Goal: Task Accomplishment & Management: Manage account settings

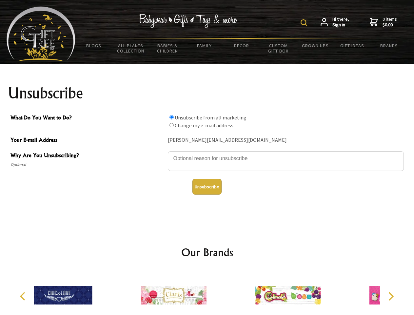
click at [305, 23] on img at bounding box center [304, 22] width 7 height 7
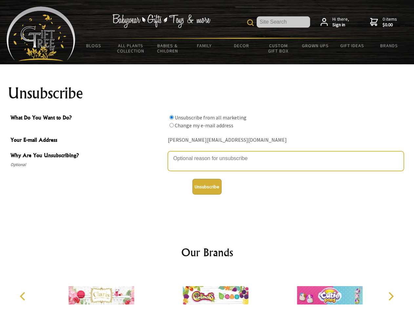
click at [207, 153] on textarea "Why Are You Unsubscribing?" at bounding box center [286, 161] width 236 height 20
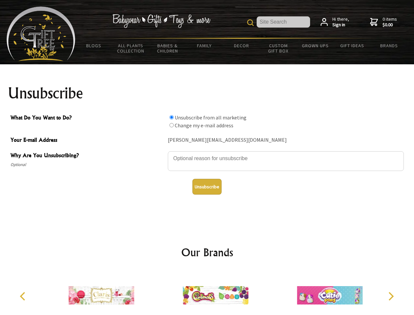
click at [171, 117] on input "What Do You Want to Do?" at bounding box center [171, 117] width 4 height 4
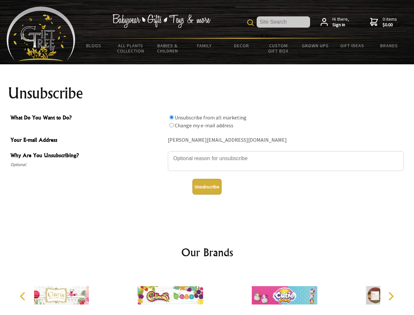
click at [171, 125] on input "What Do You Want to Do?" at bounding box center [171, 125] width 4 height 4
radio input "true"
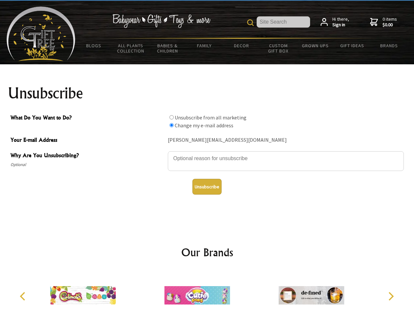
click at [207, 187] on button "Unsubscribe" at bounding box center [206, 187] width 29 height 16
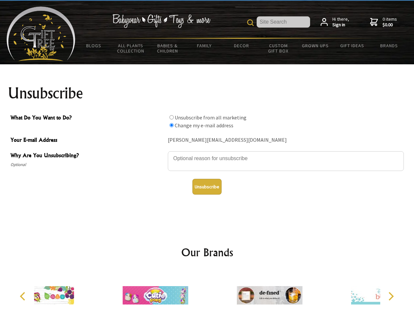
click at [212, 292] on div at bounding box center [269, 295] width 114 height 51
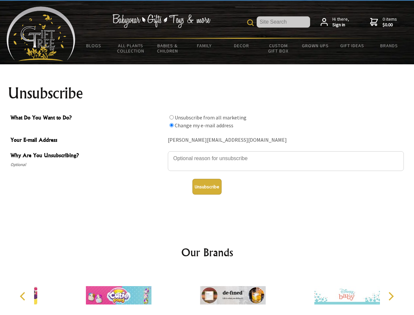
click at [24, 296] on icon "Previous" at bounding box center [23, 296] width 9 height 9
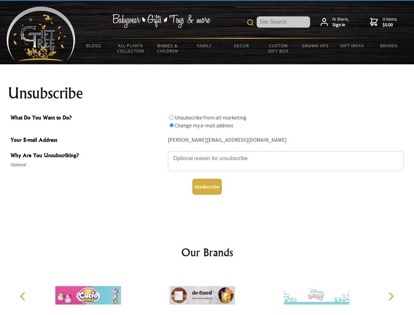
click at [391, 296] on icon "Next" at bounding box center [390, 296] width 9 height 9
